Goal: Transaction & Acquisition: Purchase product/service

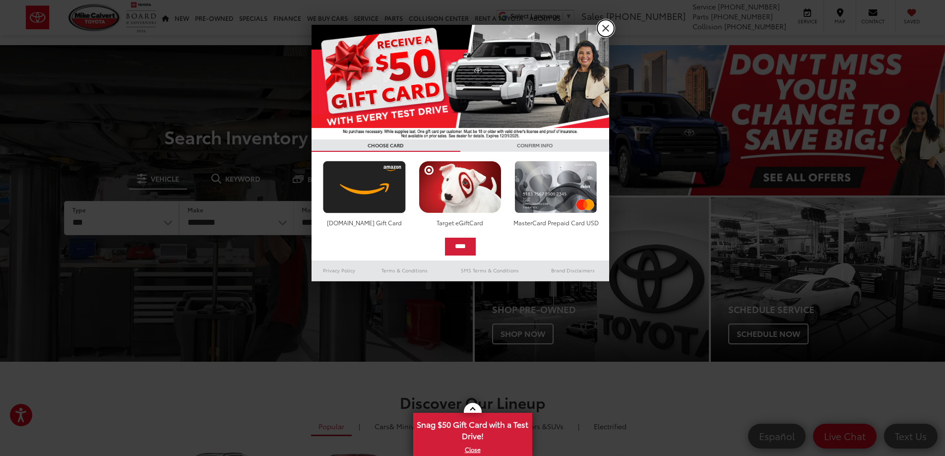
click at [608, 27] on link "X" at bounding box center [605, 28] width 17 height 17
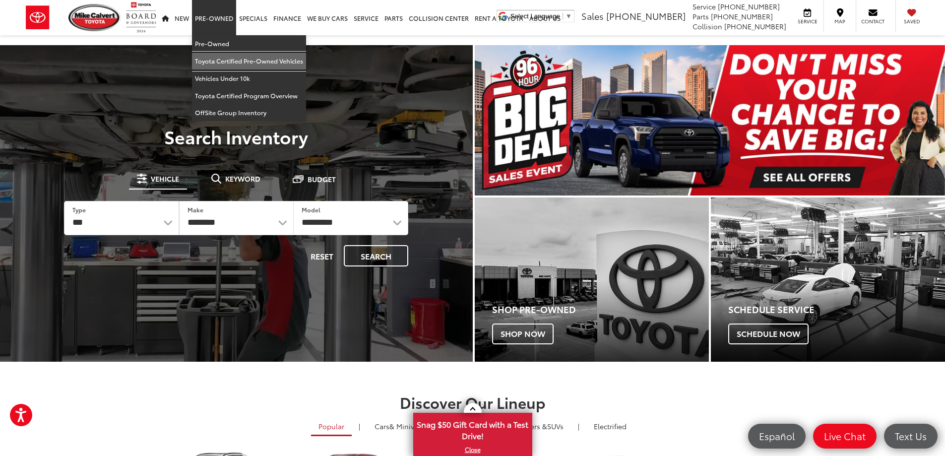
click at [220, 59] on link "Toyota Certified Pre-Owned Vehicles" at bounding box center [249, 61] width 114 height 17
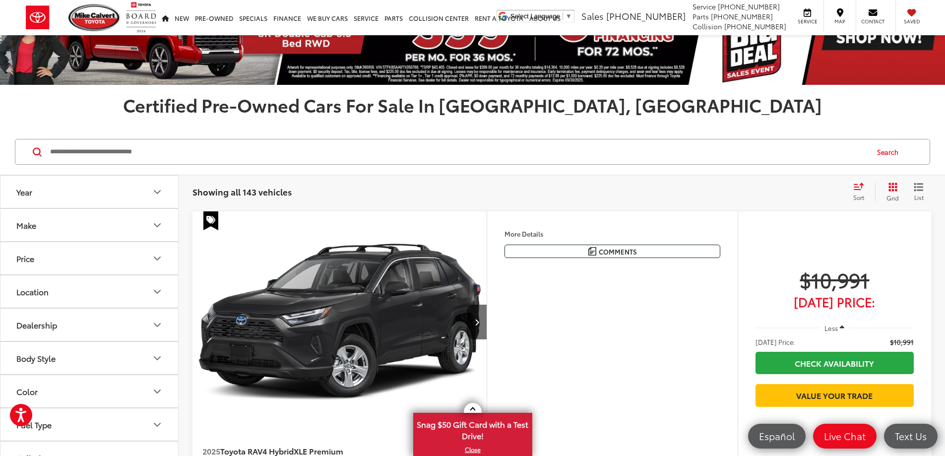
scroll to position [99, 0]
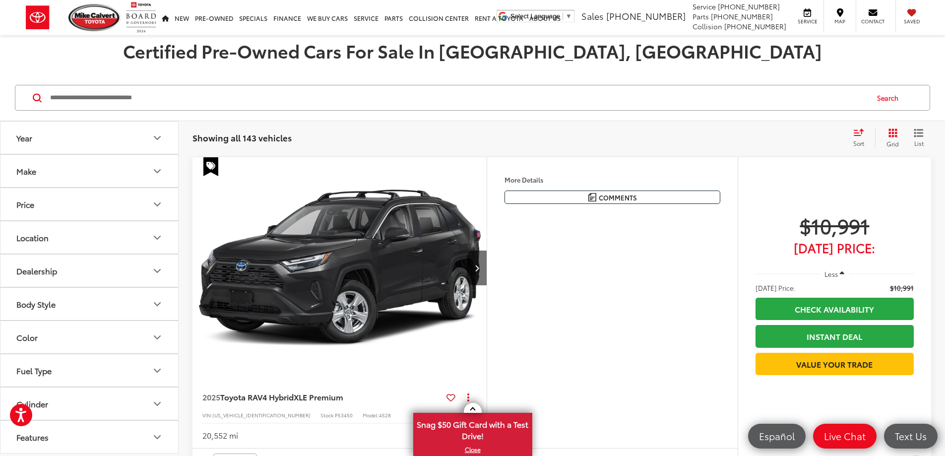
click at [154, 172] on icon "Make" at bounding box center [157, 171] width 12 height 12
click at [46, 220] on label "Toyota (143)" at bounding box center [45, 215] width 40 height 40
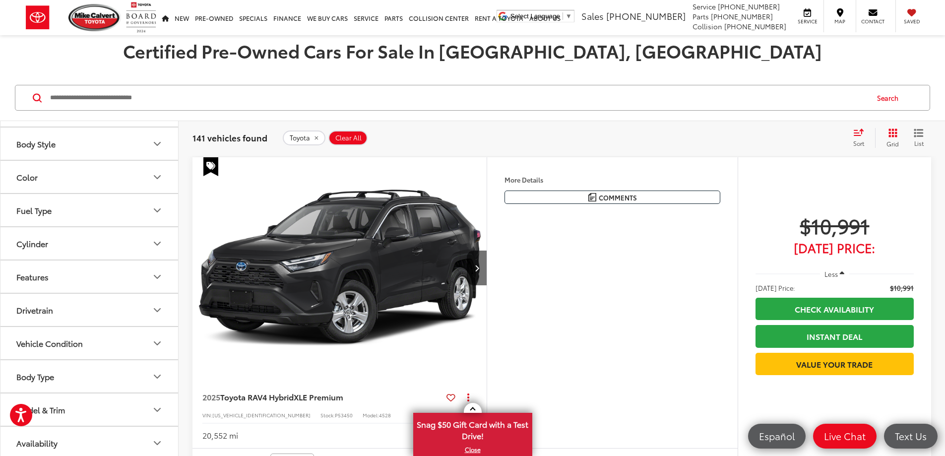
scroll to position [191, 0]
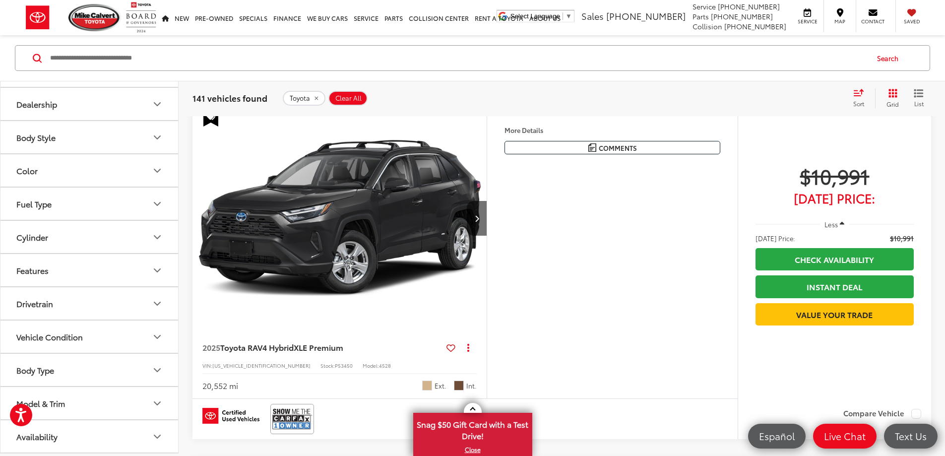
click at [151, 403] on icon "Model & Trim" at bounding box center [157, 403] width 12 height 12
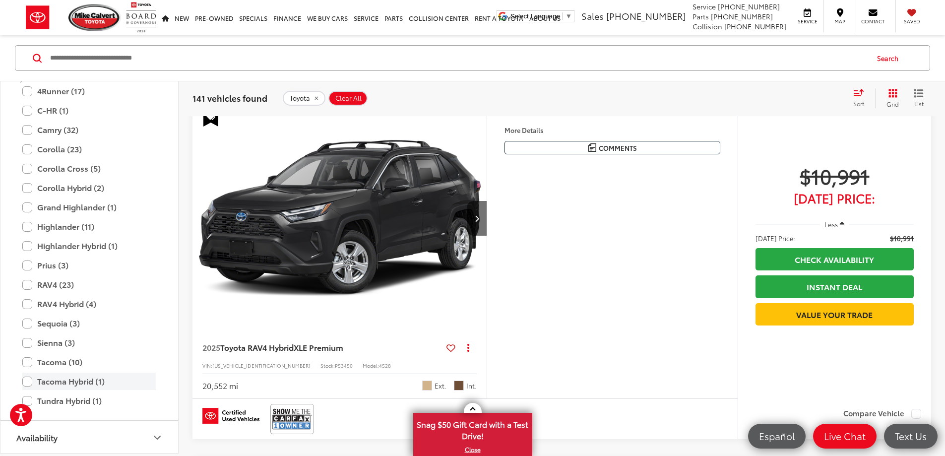
scroll to position [537, 0]
click at [62, 364] on label "Tacoma (10)" at bounding box center [89, 360] width 134 height 17
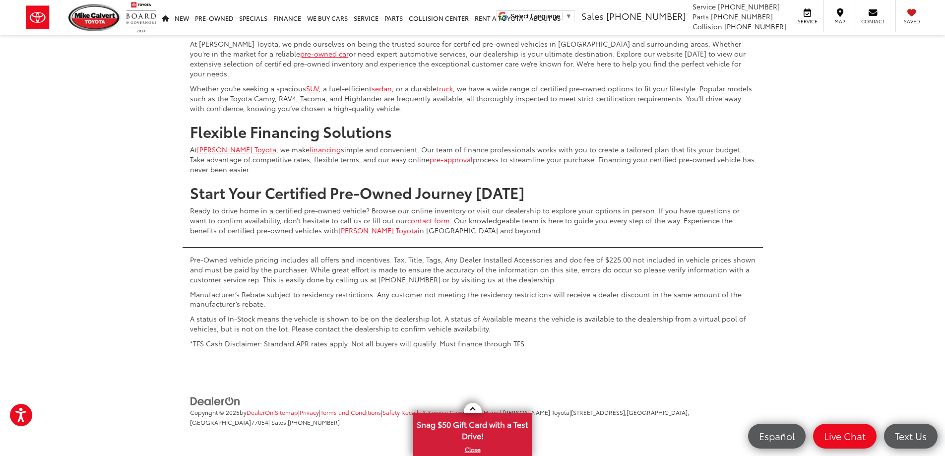
scroll to position [3712, 0]
